Goal: Book appointment/travel/reservation

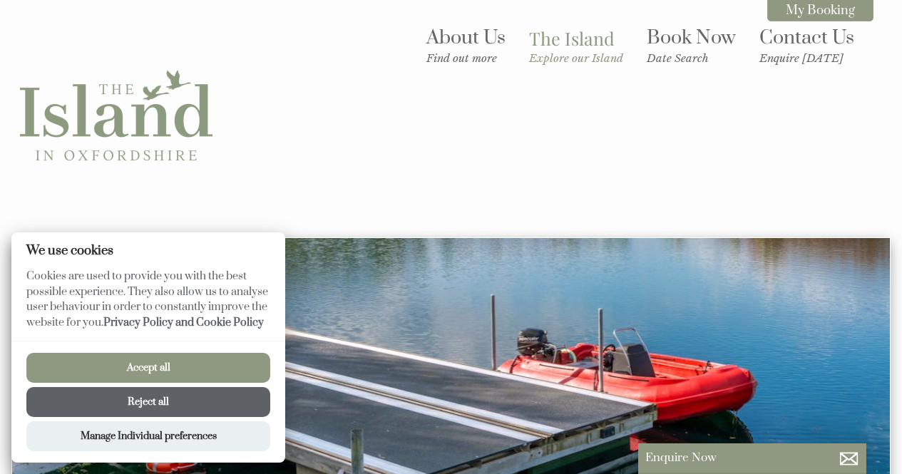
scroll to position [813, 0]
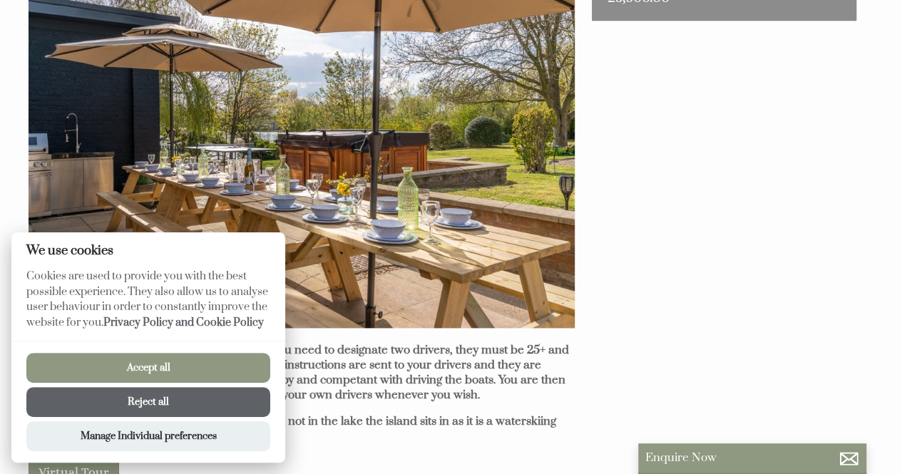
click at [159, 380] on button "Accept all" at bounding box center [148, 368] width 244 height 30
checkbox input "true"
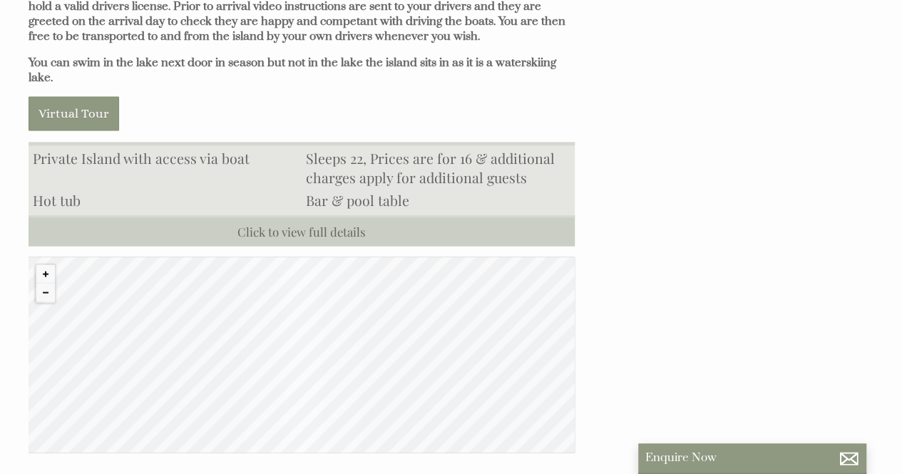
scroll to position [1172, 0]
click at [43, 282] on button "Zoom out" at bounding box center [45, 291] width 19 height 19
click at [46, 264] on button "Zoom in" at bounding box center [45, 273] width 19 height 19
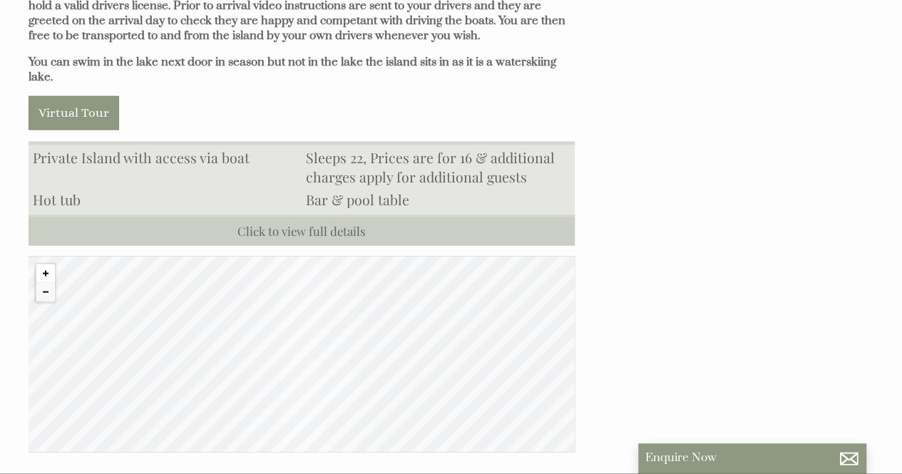
click at [46, 264] on button "Zoom in" at bounding box center [45, 273] width 19 height 19
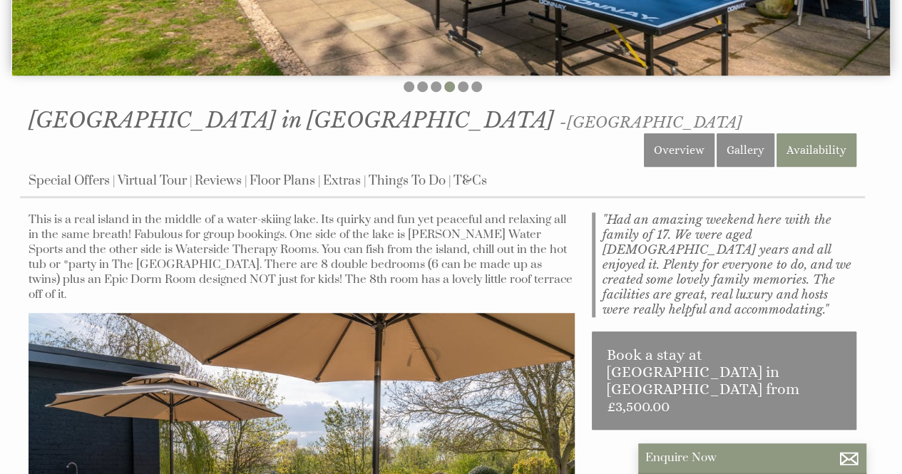
scroll to position [466, 0]
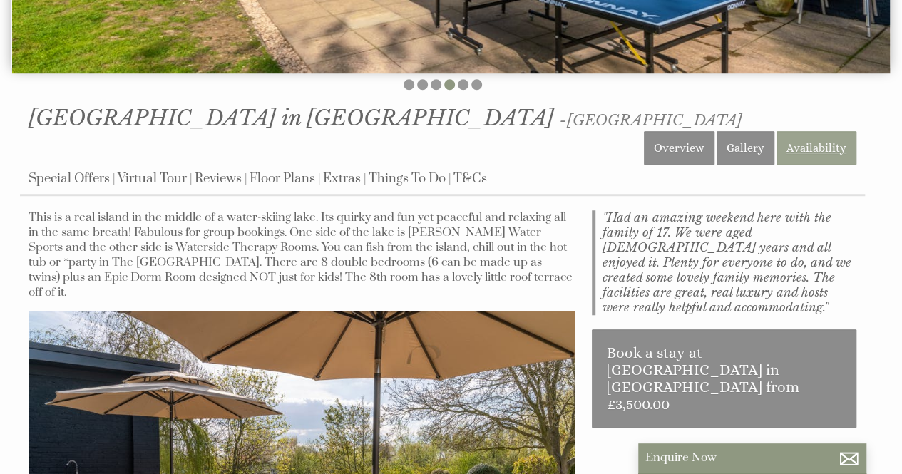
click at [827, 131] on link "Availability" at bounding box center [817, 148] width 80 height 34
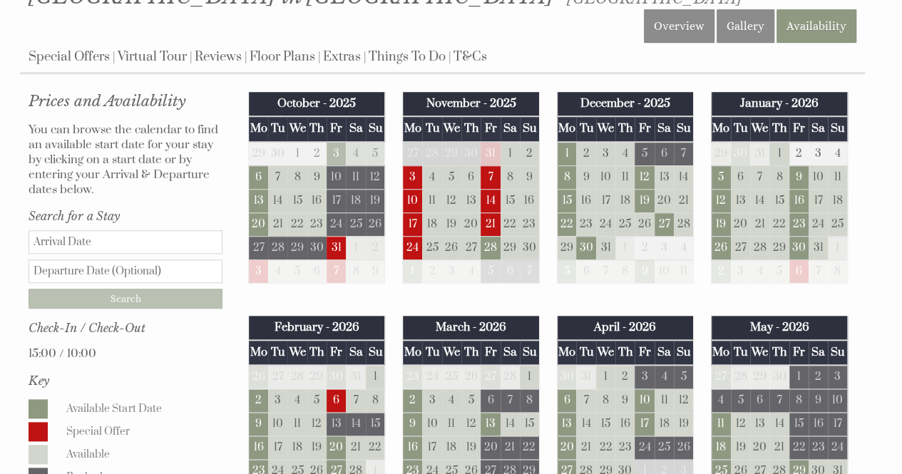
scroll to position [588, 0]
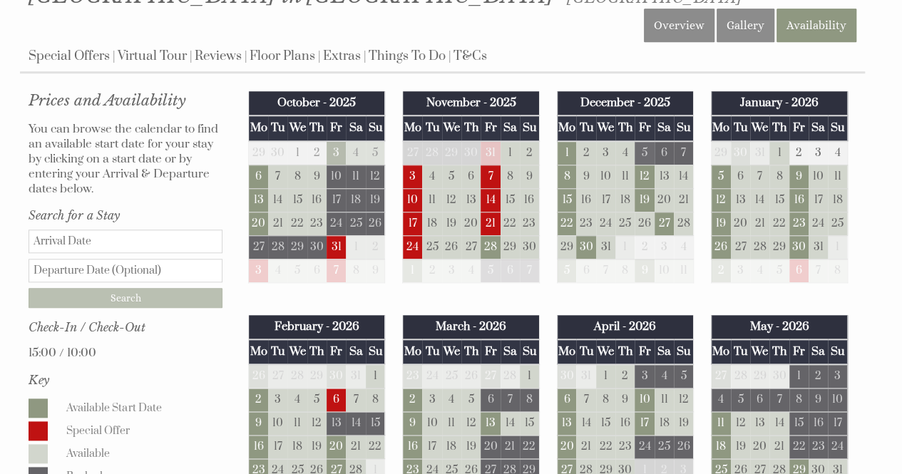
click at [645, 141] on td "5" at bounding box center [644, 153] width 19 height 24
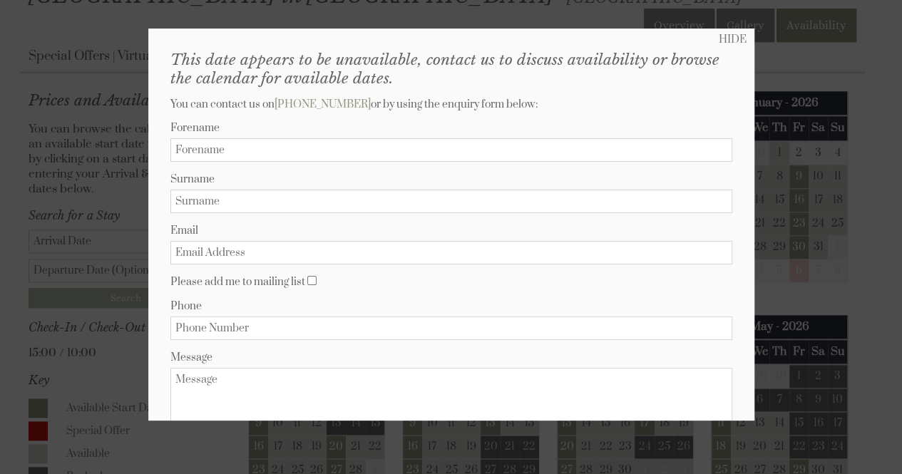
click at [863, 35] on div at bounding box center [451, 237] width 902 height 474
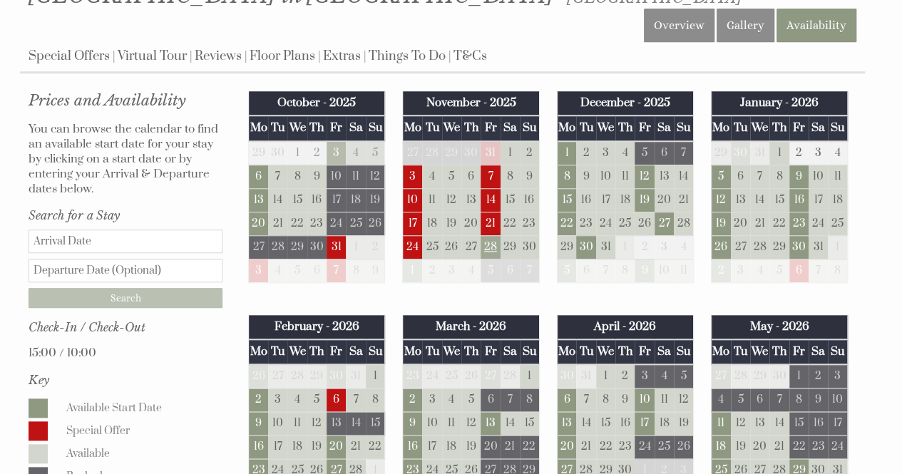
click at [491, 235] on td "28" at bounding box center [490, 247] width 19 height 24
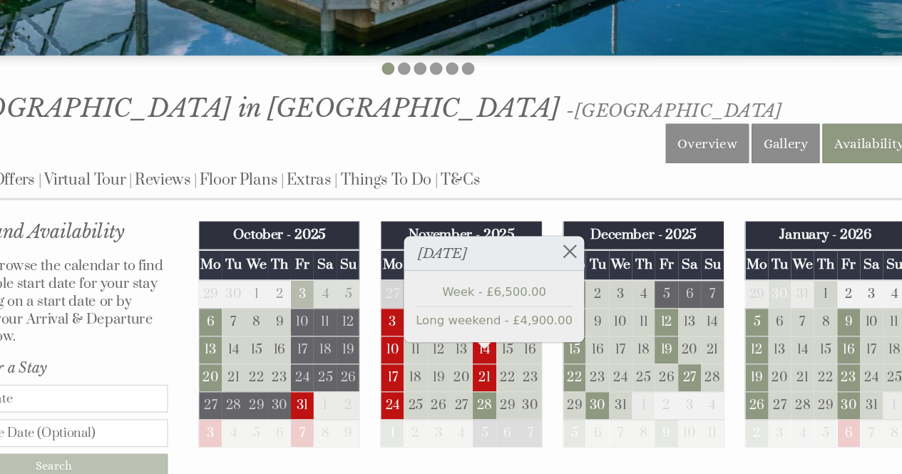
scroll to position [467, 0]
